Goal: Task Accomplishment & Management: Use online tool/utility

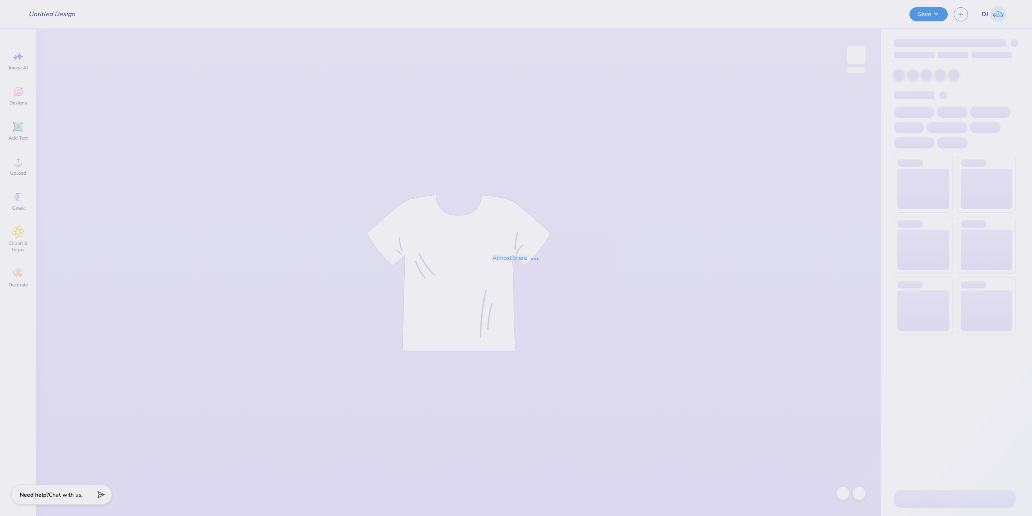
type input "[PERSON_NAME] Swishes Basketball Shorts"
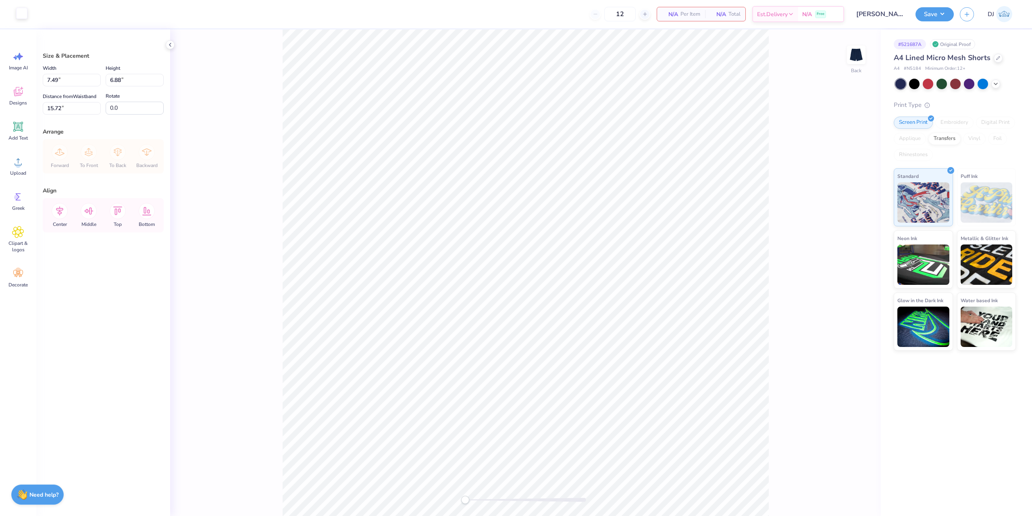
click at [18, 13] on div at bounding box center [21, 13] width 11 height 11
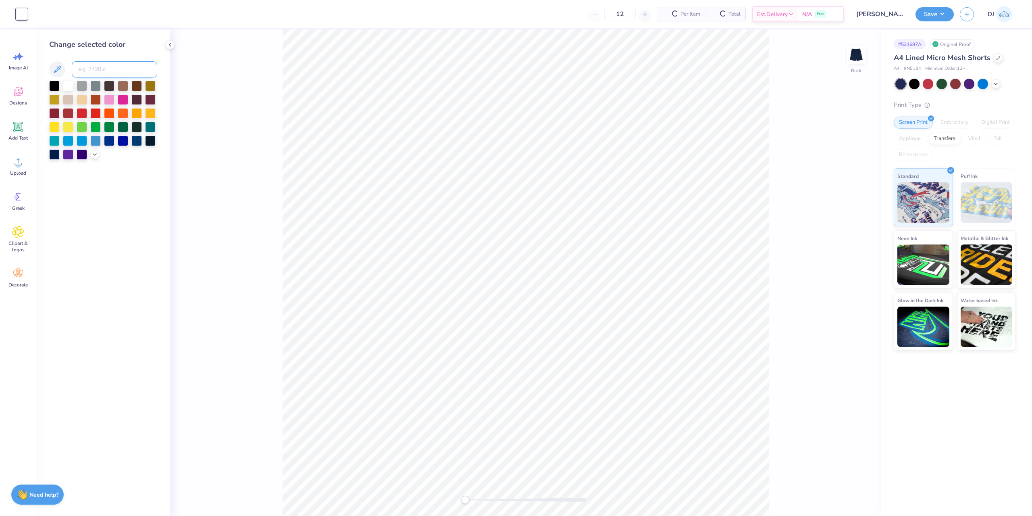
click at [110, 69] on input at bounding box center [114, 69] width 85 height 16
paste input
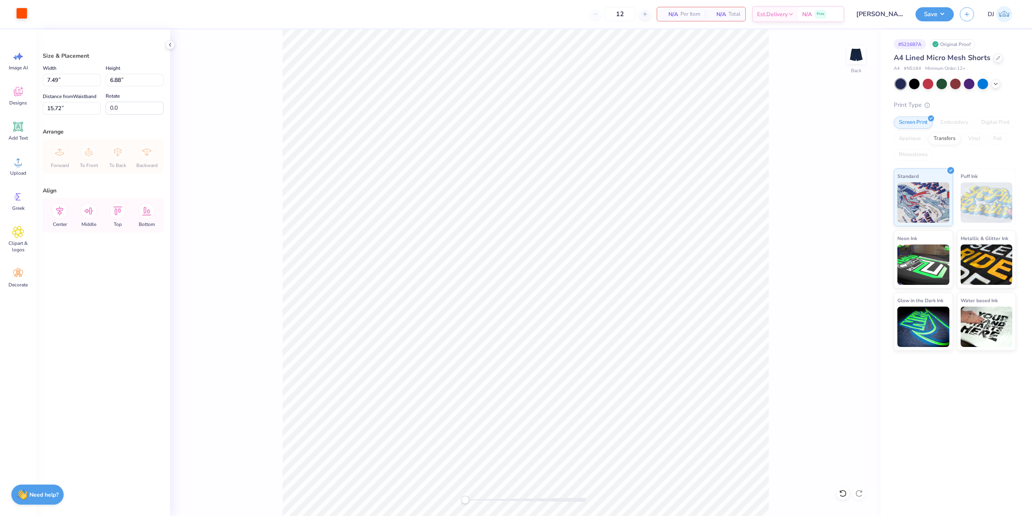
click at [20, 15] on div at bounding box center [21, 13] width 11 height 11
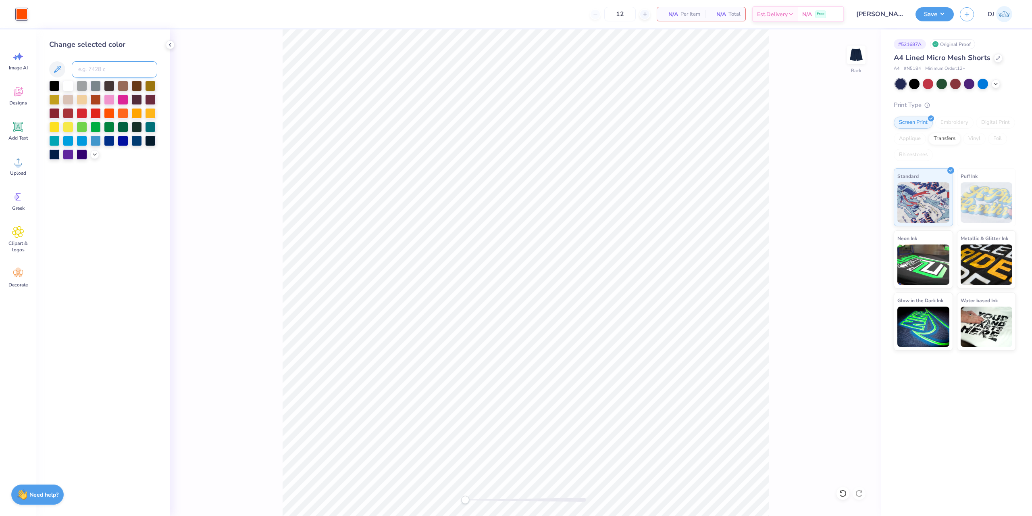
click at [103, 65] on input at bounding box center [114, 69] width 85 height 16
paste input
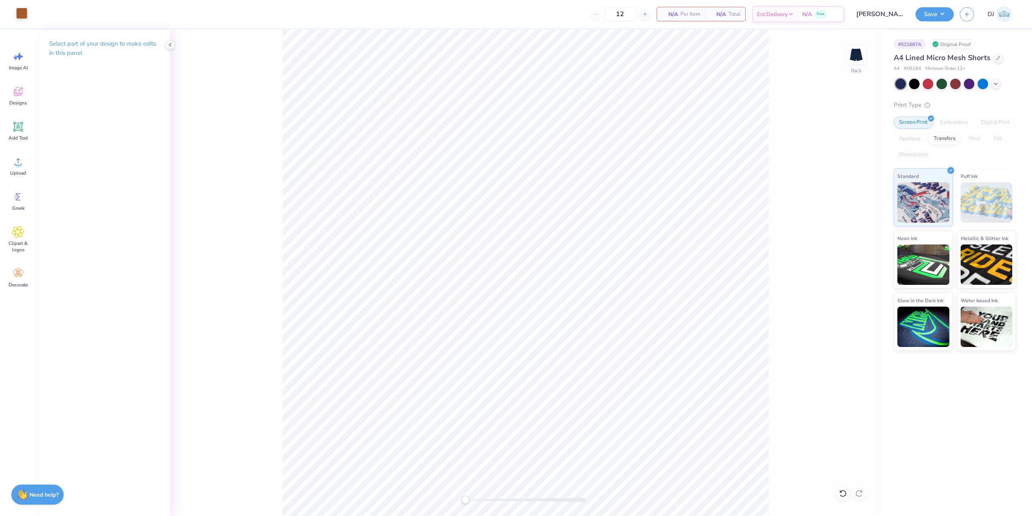
click at [18, 9] on div at bounding box center [21, 13] width 11 height 11
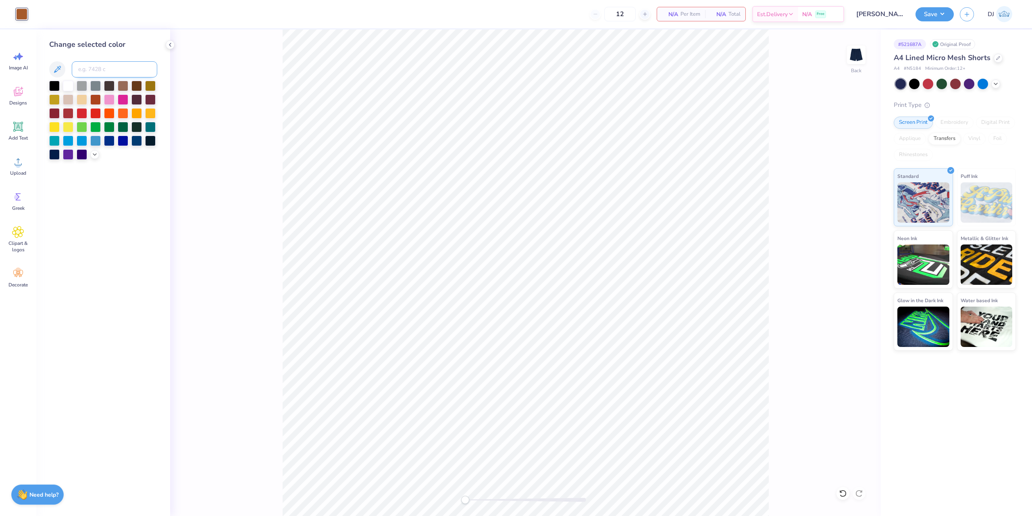
click at [104, 69] on input at bounding box center [114, 69] width 85 height 16
paste input
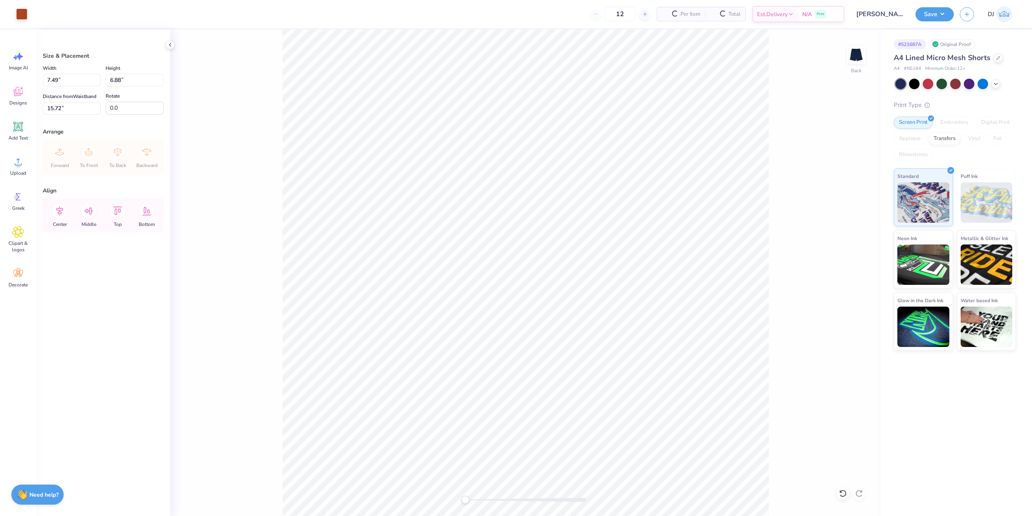
click at [772, 345] on div "Back" at bounding box center [525, 272] width 711 height 486
click at [26, 12] on div at bounding box center [21, 13] width 11 height 11
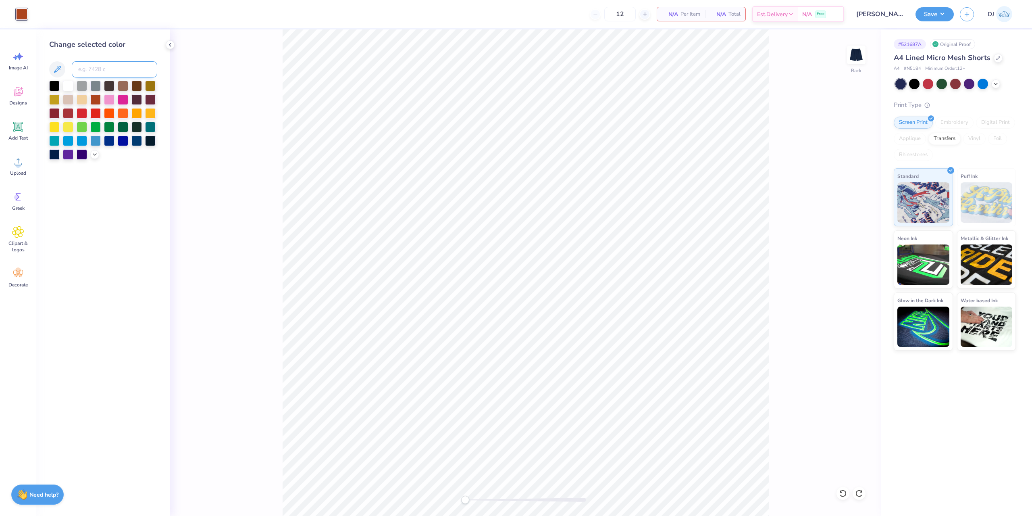
click at [115, 73] on input at bounding box center [114, 69] width 85 height 16
paste input
